Goal: Find contact information: Obtain details needed to contact an individual or organization

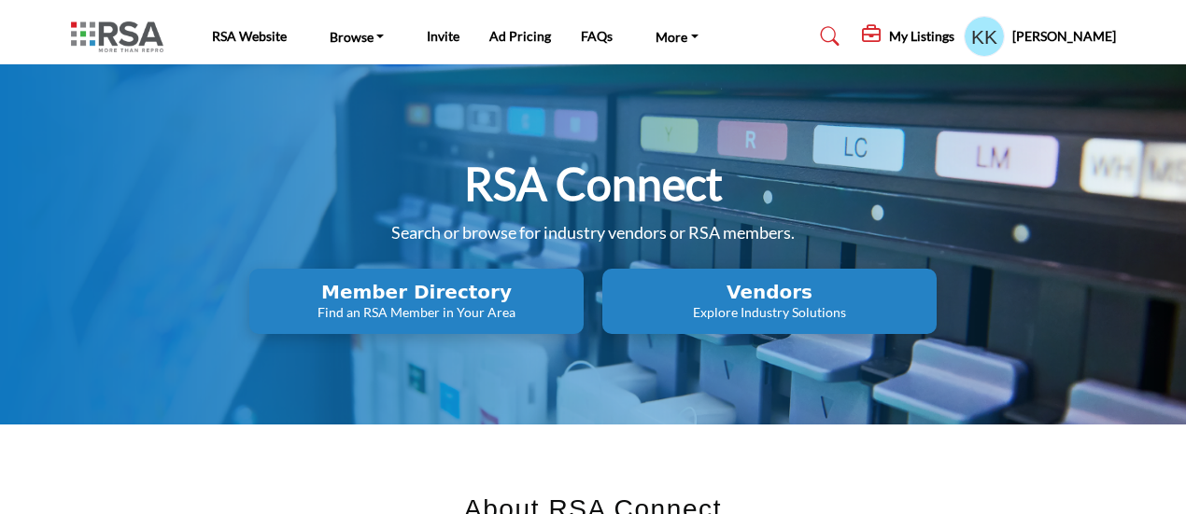
click at [745, 311] on p "Explore Industry Solutions" at bounding box center [769, 312] width 323 height 19
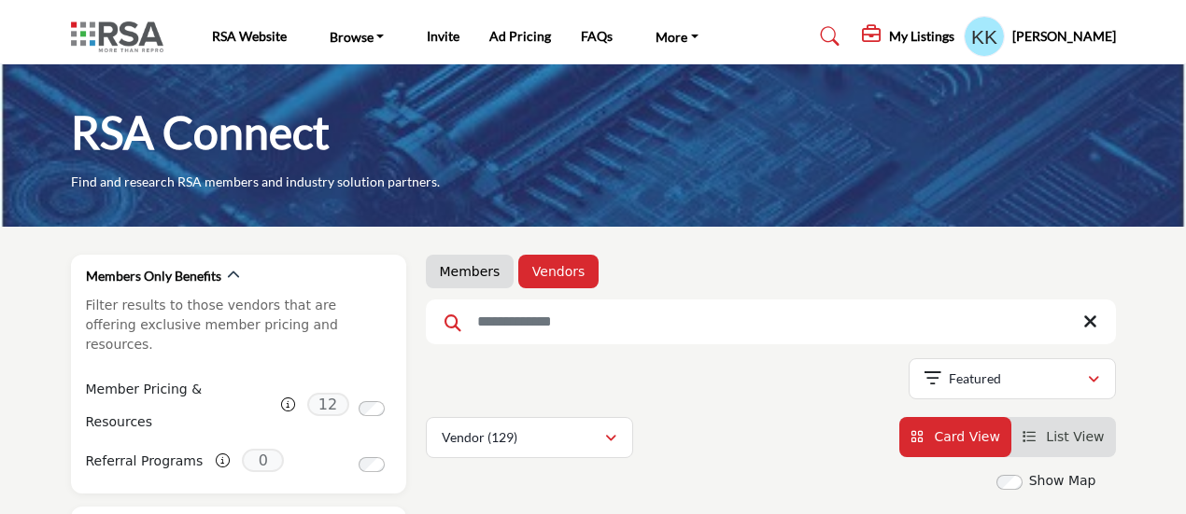
click at [521, 309] on input "Search Keyword" at bounding box center [771, 322] width 690 height 45
type input "***"
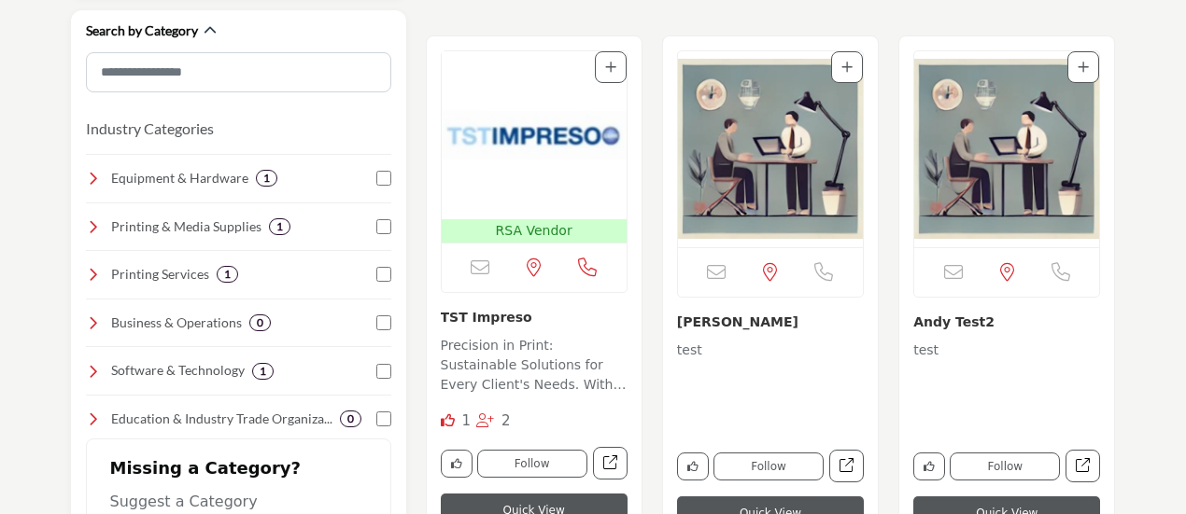
scroll to position [467, 0]
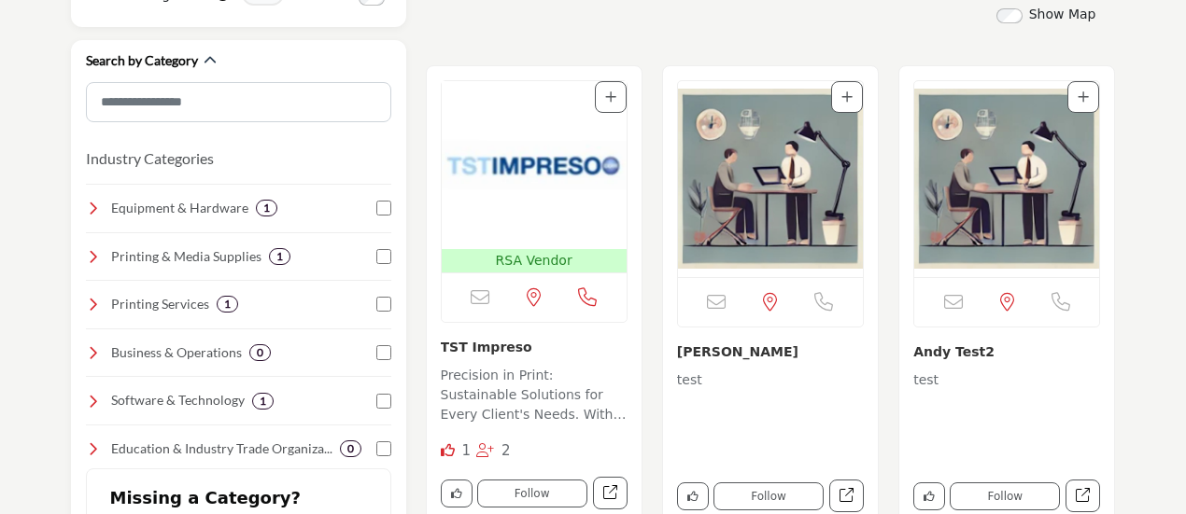
click at [525, 163] on img "Open Listing in new tab" at bounding box center [534, 165] width 185 height 168
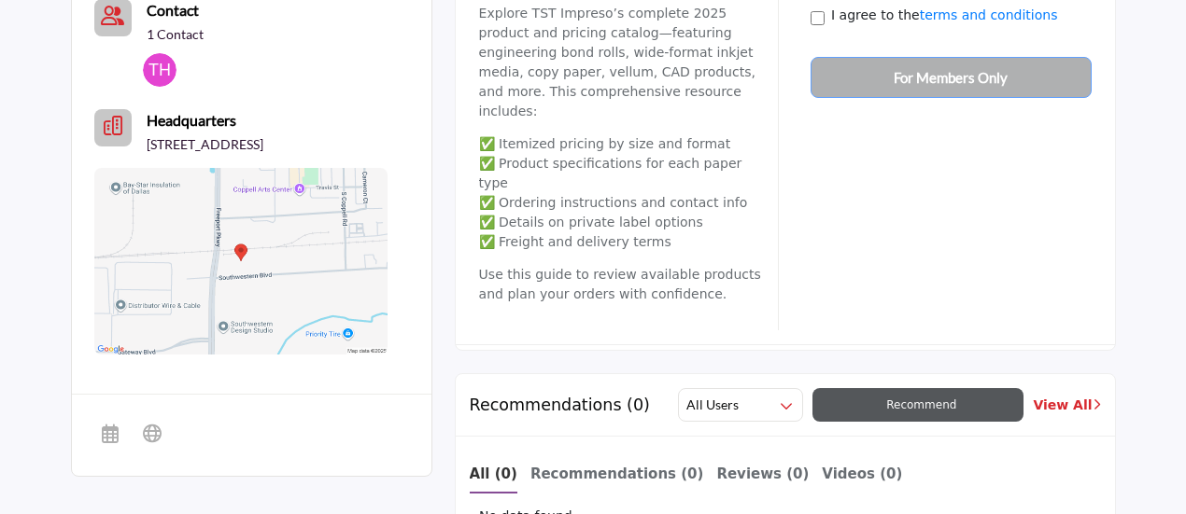
scroll to position [747, 0]
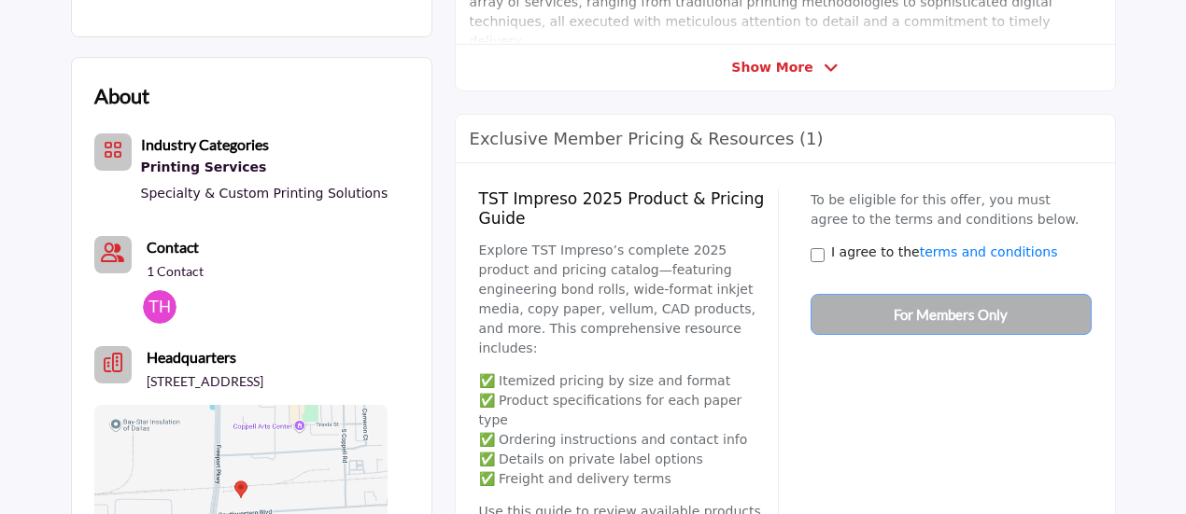
click at [116, 244] on icon "Contact-Employee Icon" at bounding box center [112, 253] width 23 height 19
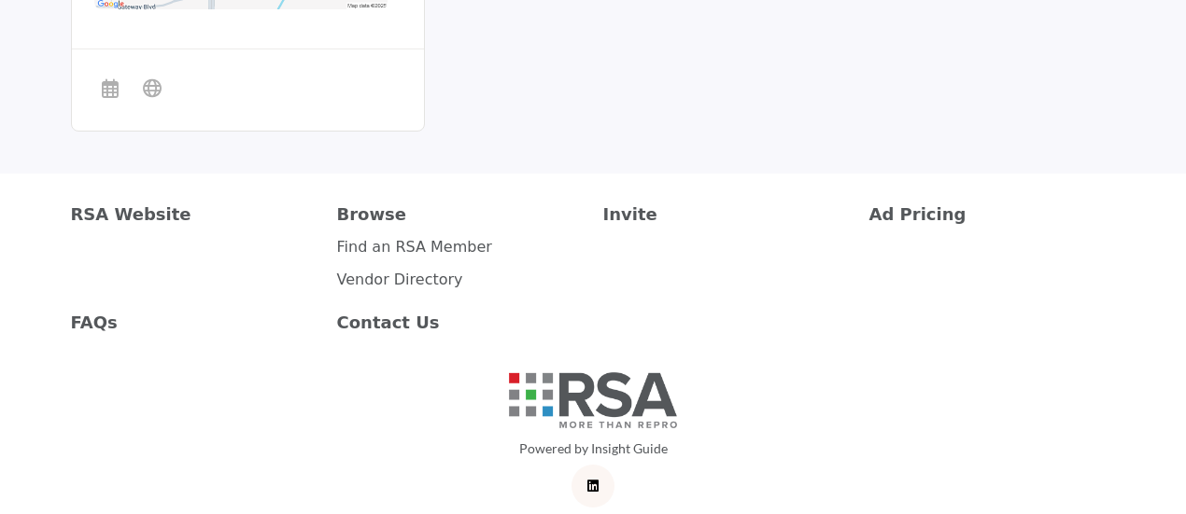
scroll to position [1342, 0]
